Goal: Find specific page/section: Find specific page/section

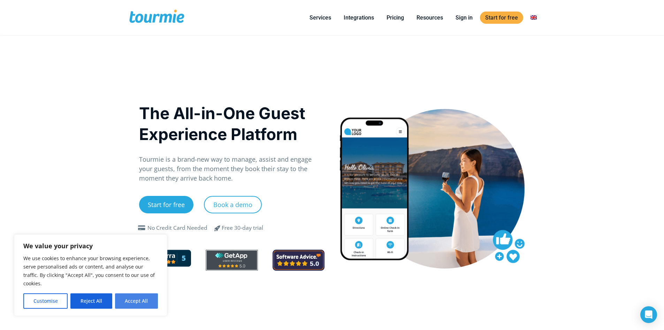
click at [146, 299] on button "Accept All" at bounding box center [136, 300] width 43 height 15
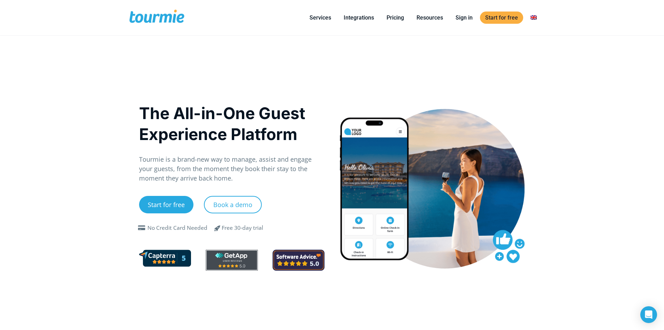
checkbox input "true"
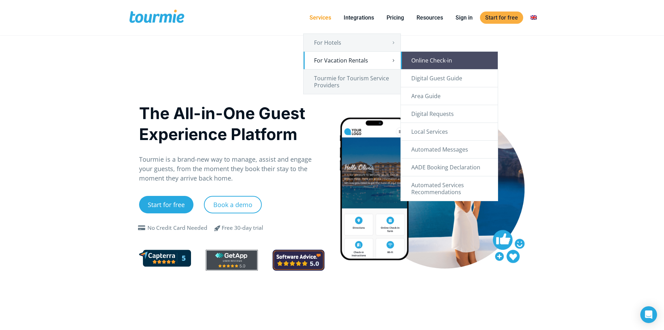
click at [447, 61] on link "Online Check-in" at bounding box center [449, 60] width 97 height 17
